Goal: Find specific page/section: Find specific page/section

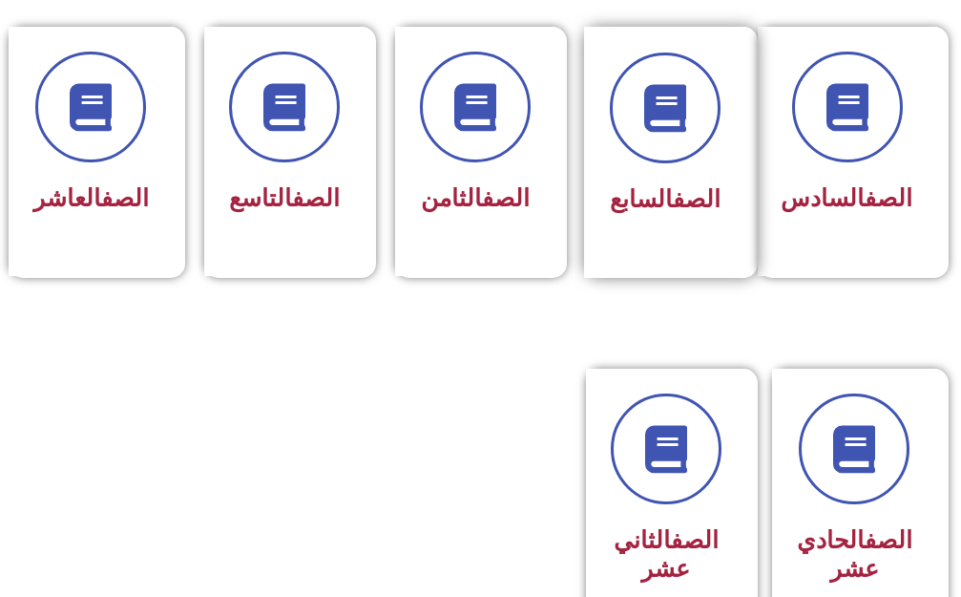
scroll to position [955, 0]
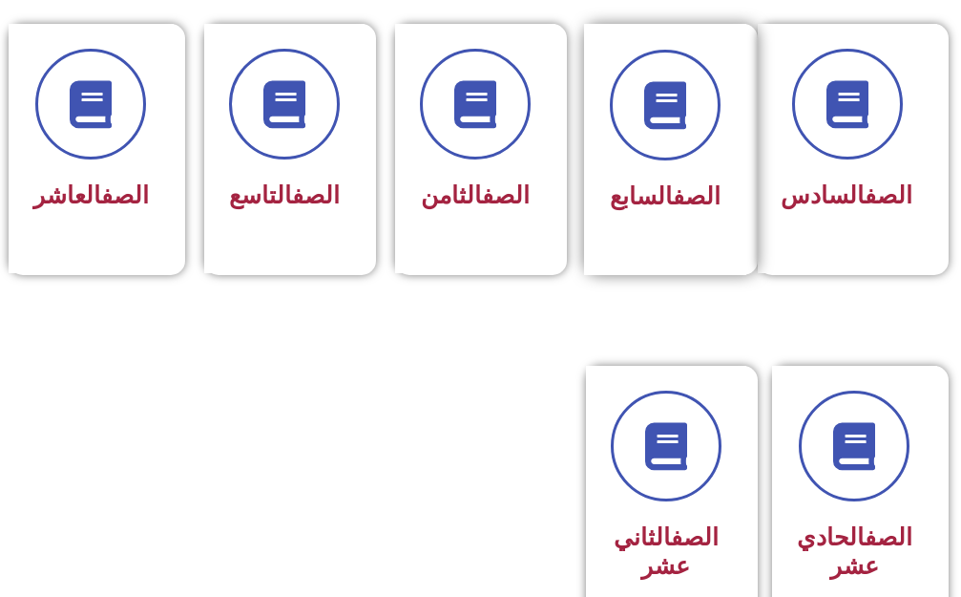
click at [676, 247] on div "الصف السابع" at bounding box center [665, 149] width 162 height 251
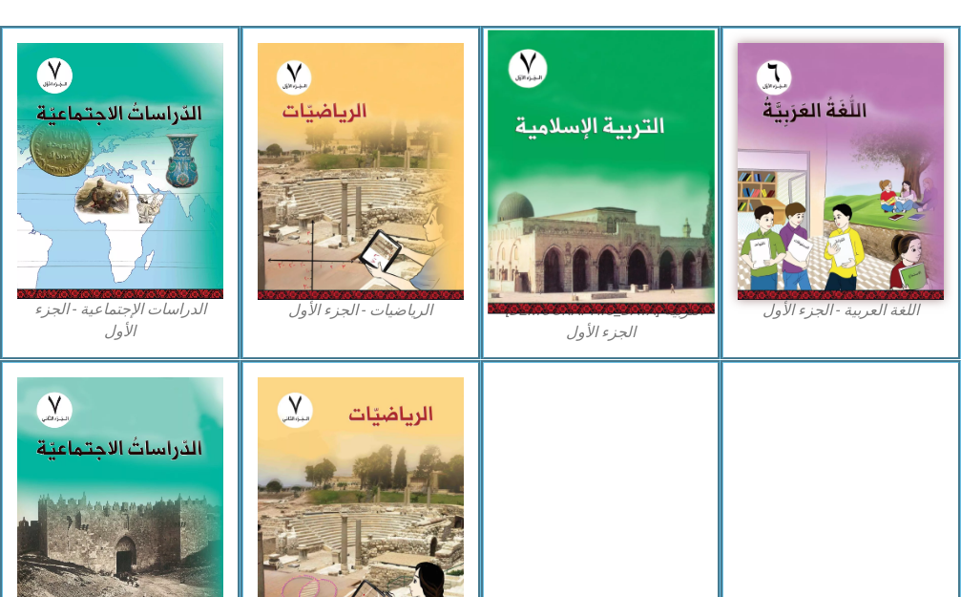
scroll to position [668, 0]
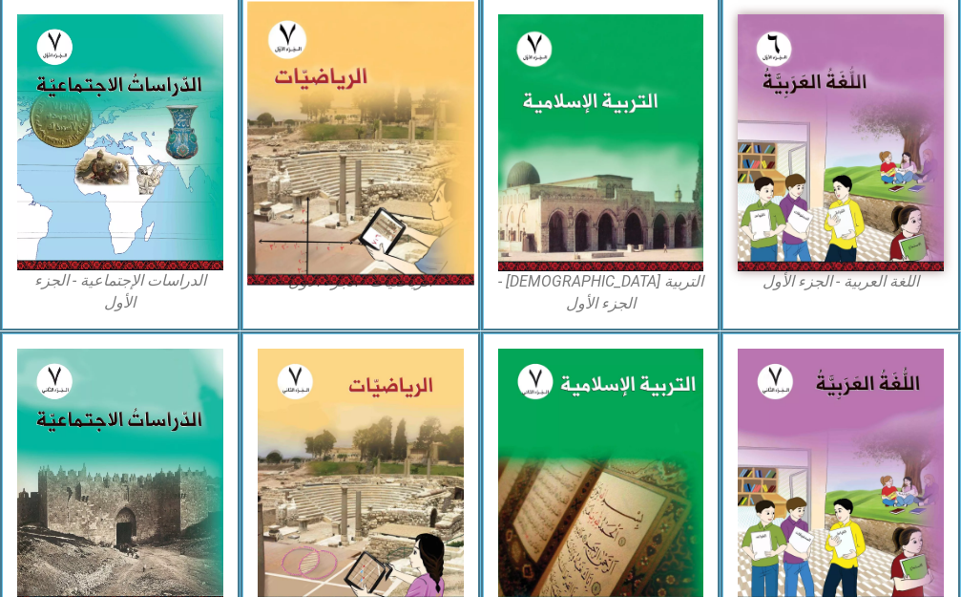
click at [317, 227] on img at bounding box center [360, 143] width 226 height 284
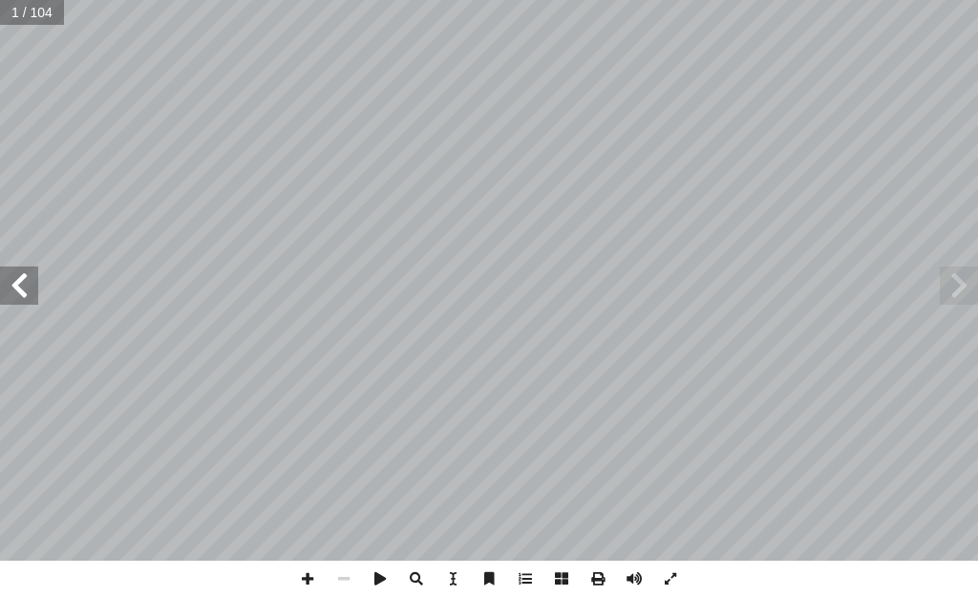
click at [7, 278] on span at bounding box center [19, 285] width 38 height 38
click at [10, 277] on span at bounding box center [19, 285] width 38 height 38
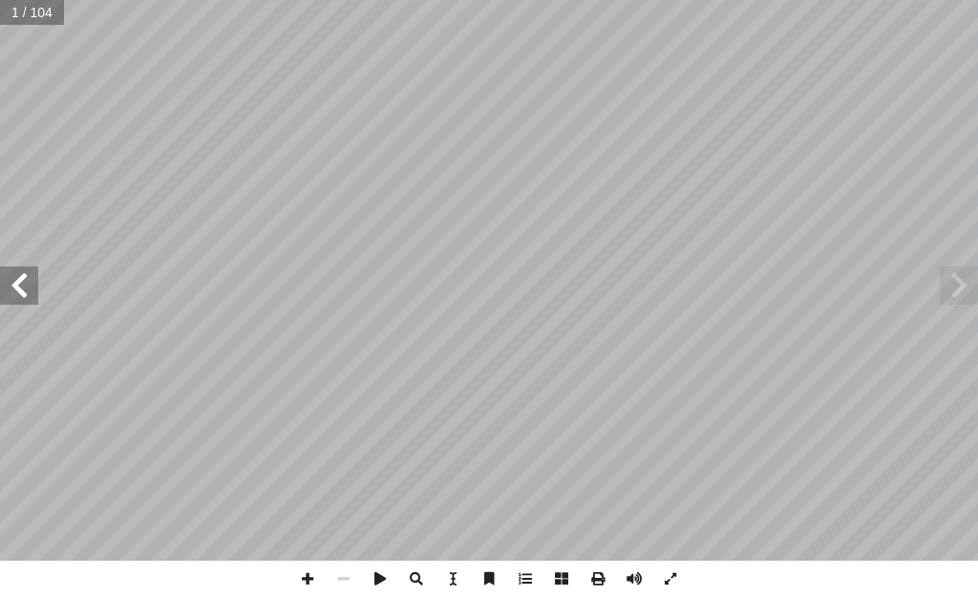
click at [10, 277] on span at bounding box center [19, 285] width 38 height 38
click at [10, 276] on span at bounding box center [19, 285] width 38 height 38
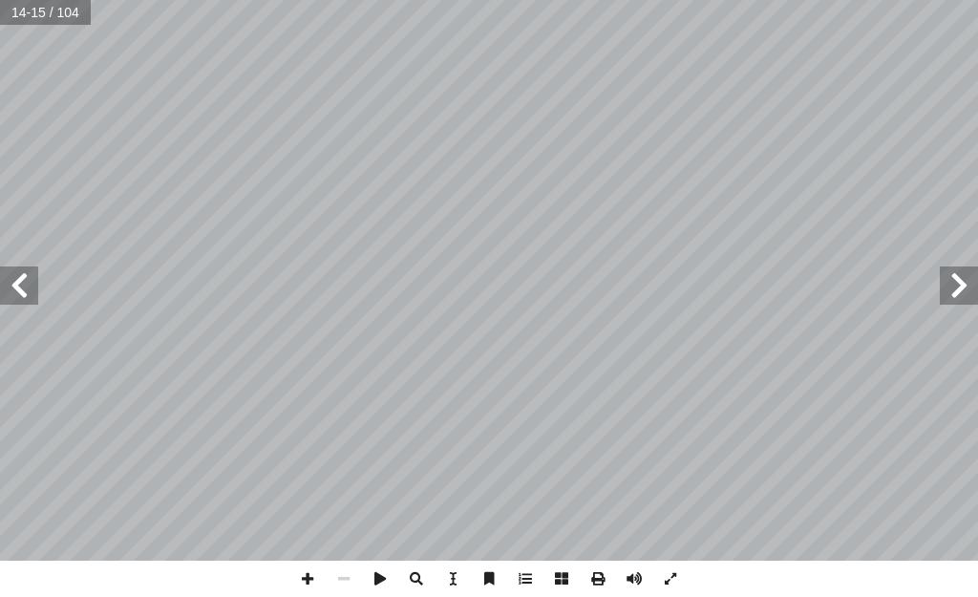
click at [964, 282] on span at bounding box center [958, 285] width 38 height 38
click at [965, 285] on span at bounding box center [958, 285] width 38 height 38
